Goal: Transaction & Acquisition: Purchase product/service

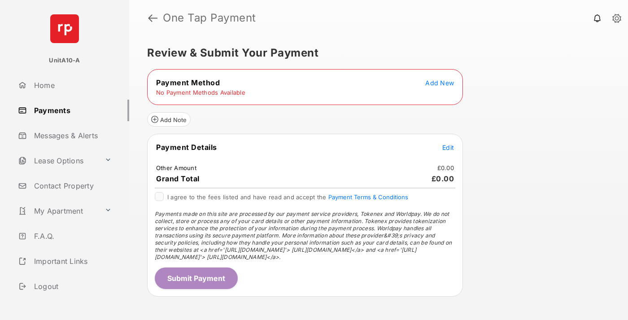
click at [440, 83] on span "Add New" at bounding box center [440, 83] width 29 height 8
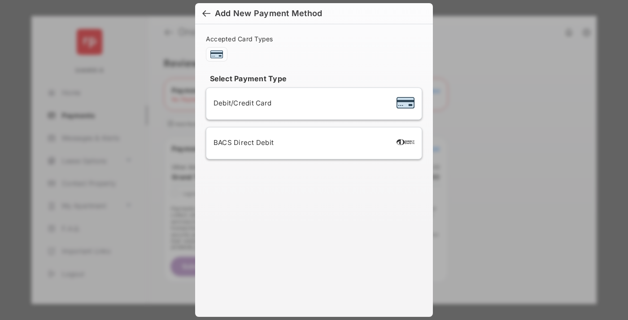
click at [240, 103] on span "Debit/Credit Card" at bounding box center [243, 103] width 58 height 9
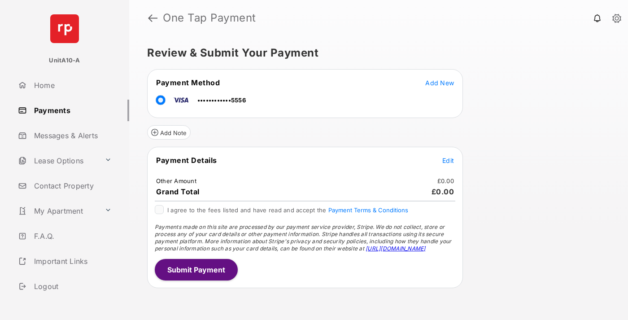
click at [448, 160] on span "Edit" at bounding box center [449, 161] width 12 height 8
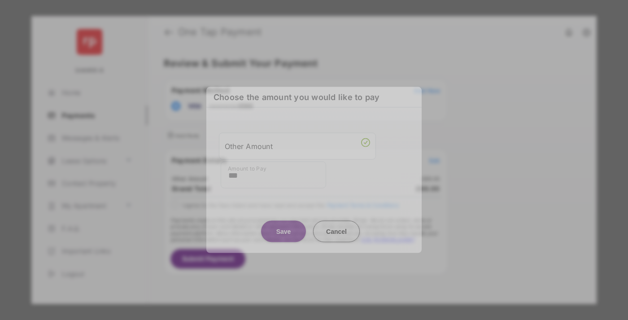
type input "***"
click at [284, 228] on button "Save" at bounding box center [283, 231] width 45 height 22
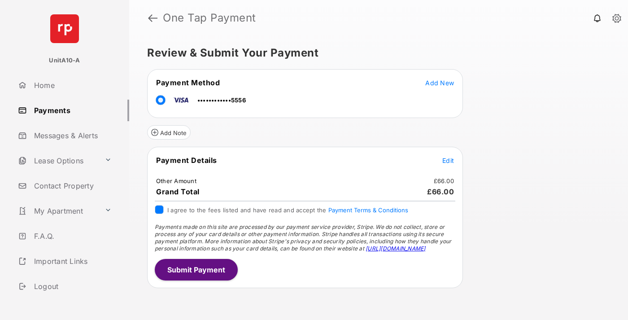
click at [196, 269] on button "Submit Payment" at bounding box center [196, 270] width 83 height 22
